Goal: Transaction & Acquisition: Purchase product/service

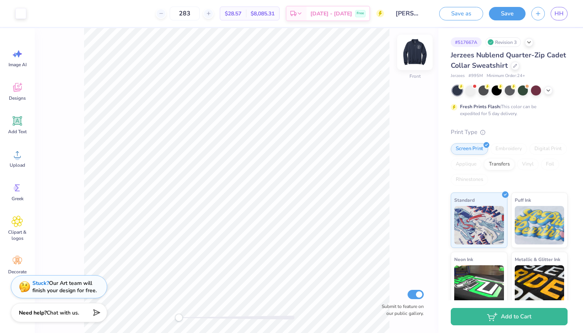
click at [408, 52] on img at bounding box center [414, 52] width 31 height 31
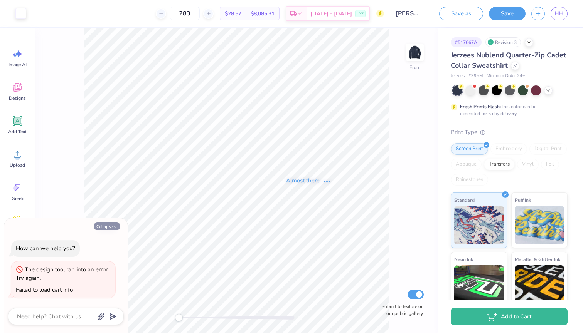
click at [109, 230] on button "Collapse" at bounding box center [107, 226] width 26 height 8
type textarea "x"
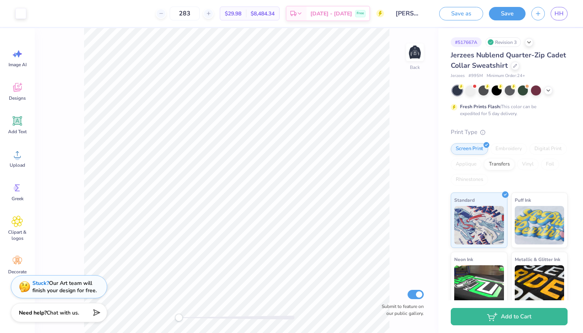
click at [178, 317] on div "Accessibility label" at bounding box center [179, 318] width 8 height 8
drag, startPoint x: 182, startPoint y: 319, endPoint x: 193, endPoint y: 319, distance: 11.2
click at [193, 319] on div "Accessibility label" at bounding box center [189, 318] width 8 height 8
click at [415, 43] on div "Back Submit to feature on our public gallery." at bounding box center [236, 180] width 403 height 305
click at [415, 50] on img at bounding box center [414, 52] width 31 height 31
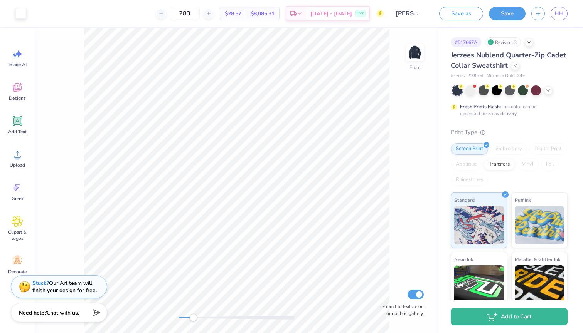
drag, startPoint x: 191, startPoint y: 318, endPoint x: 178, endPoint y: 318, distance: 12.7
click at [189, 318] on div "Accessibility label" at bounding box center [193, 318] width 8 height 8
click at [163, 319] on div "Front Submit to feature on our public gallery." at bounding box center [236, 180] width 403 height 305
click at [417, 53] on img at bounding box center [414, 52] width 31 height 31
click at [563, 12] on link "HH" at bounding box center [558, 13] width 17 height 13
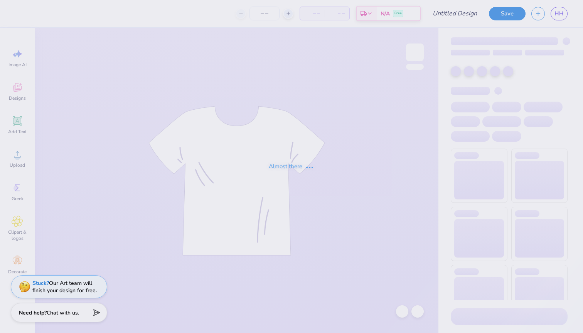
type input "[PERSON_NAME]"
type input "70"
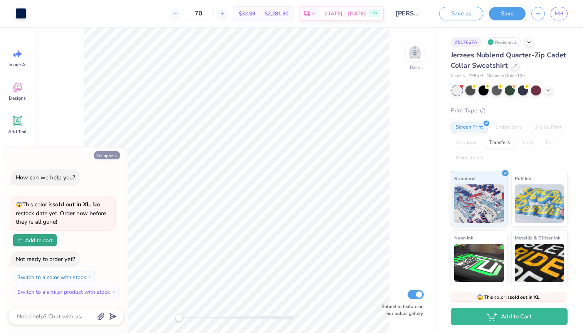
click at [108, 156] on button "Collapse" at bounding box center [107, 155] width 26 height 8
type textarea "x"
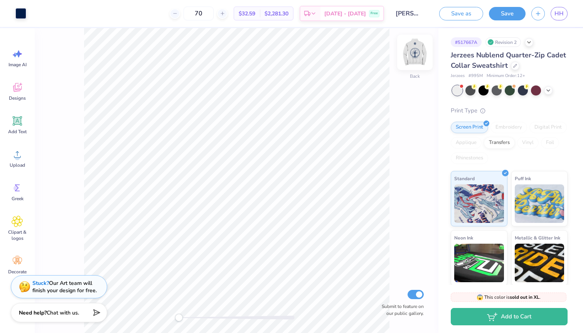
click at [419, 57] on img at bounding box center [414, 52] width 31 height 31
